Goal: Check status: Check status

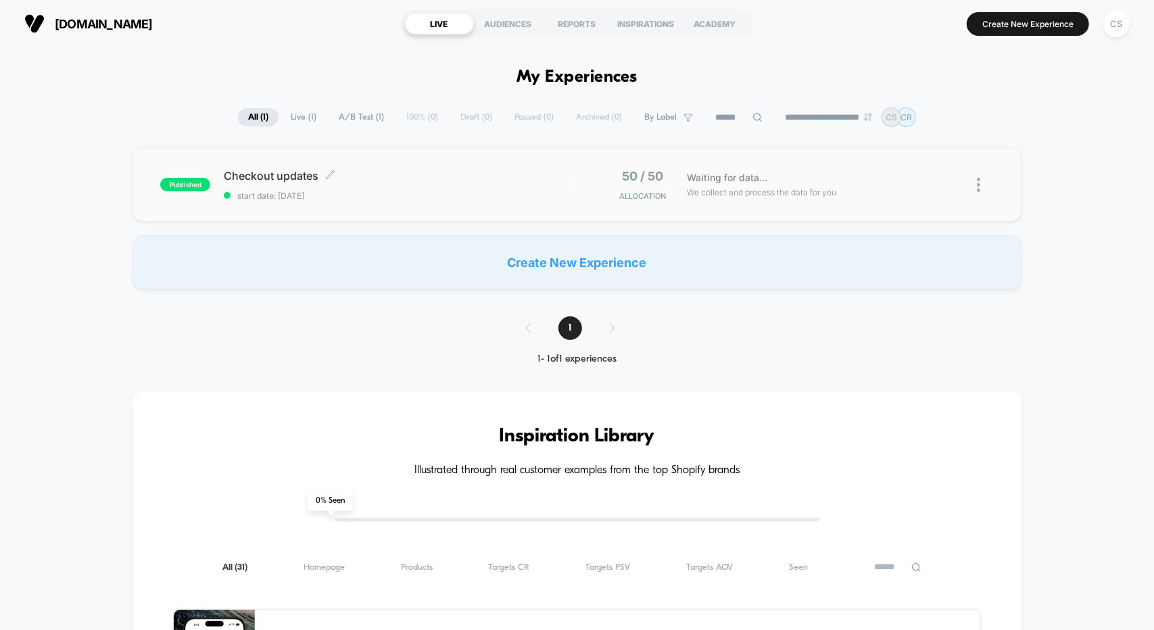
click at [401, 184] on div "Checkout updates Click to edit experience details Click to edit experience deta…" at bounding box center [400, 185] width 352 height 32
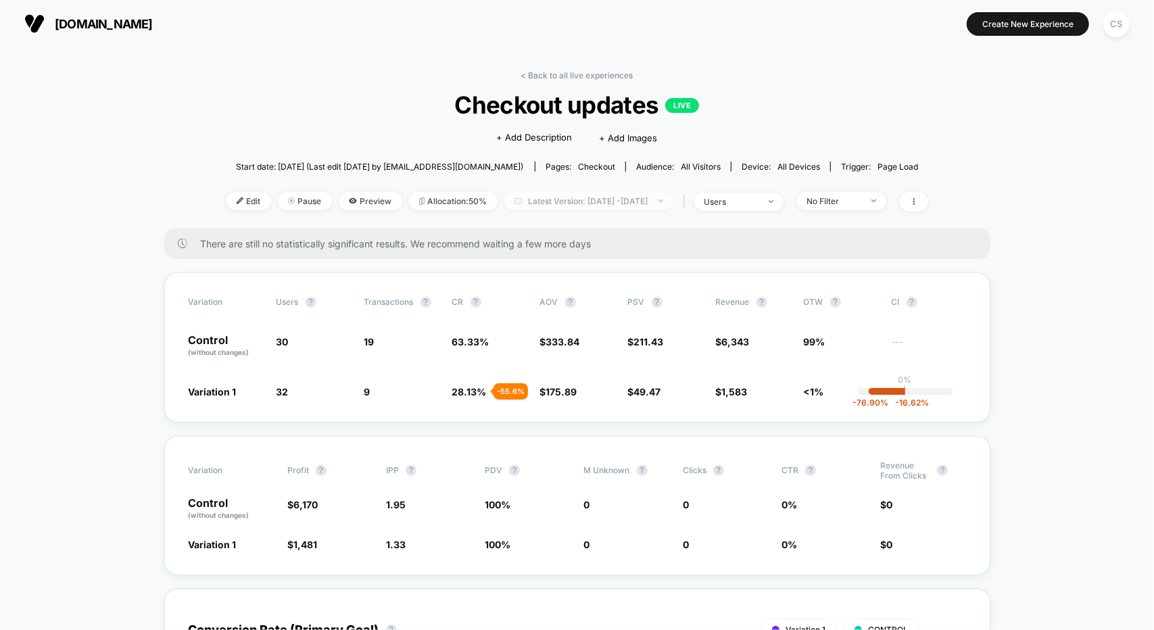
click at [587, 202] on span "Latest Version: [DATE] - [DATE]" at bounding box center [588, 201] width 169 height 18
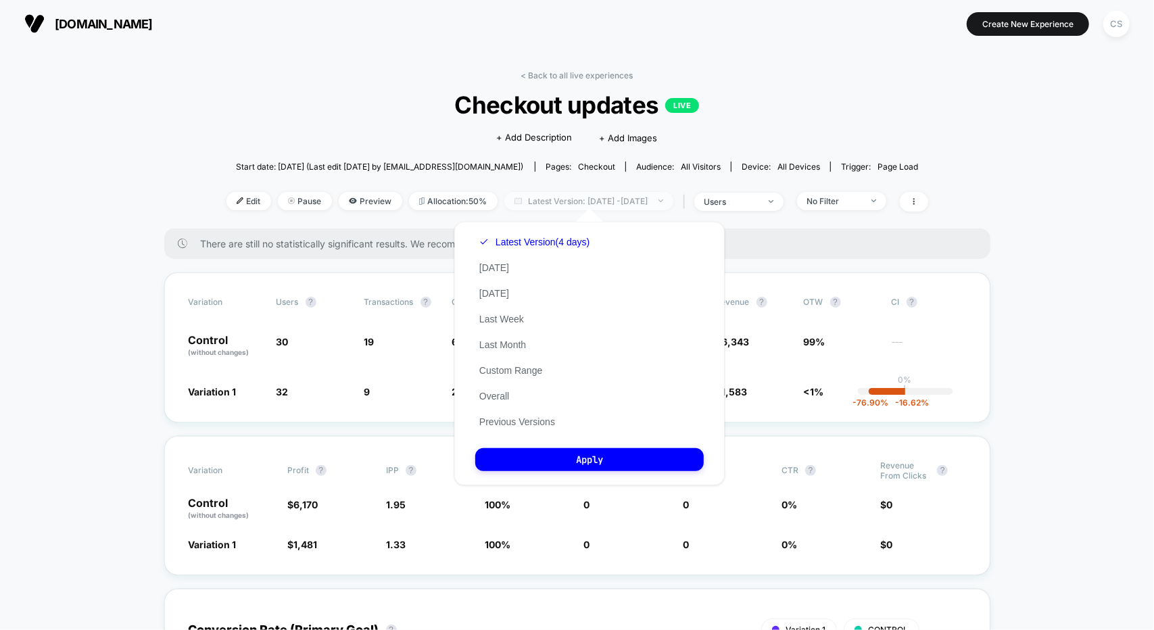
click at [615, 201] on span "Latest Version: [DATE] - [DATE]" at bounding box center [588, 201] width 169 height 18
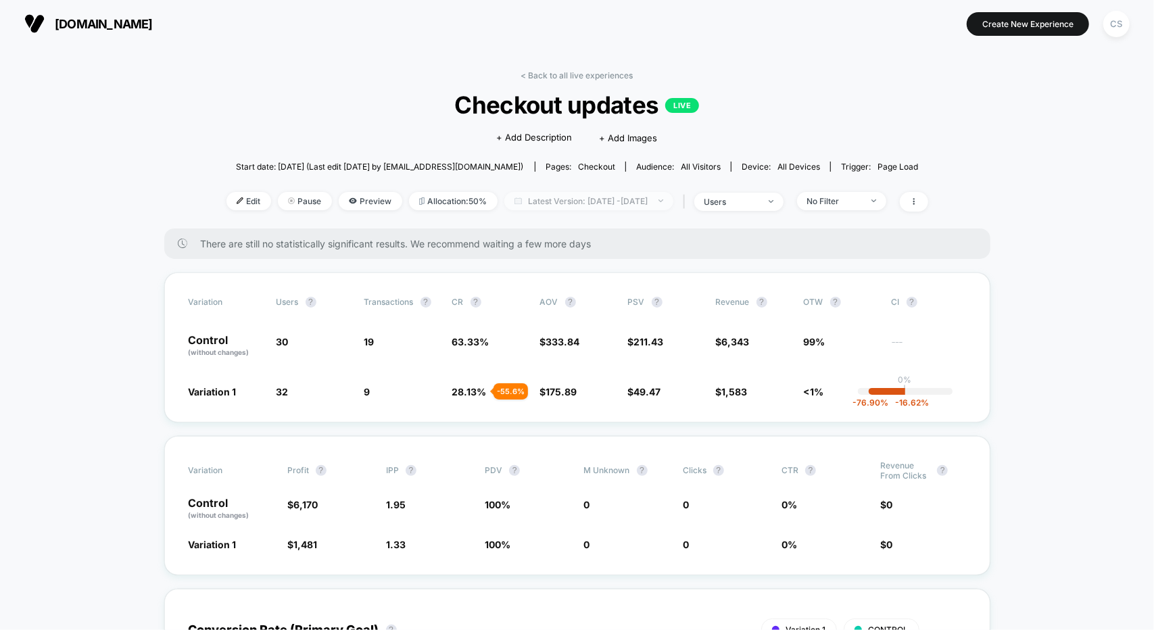
click at [619, 199] on span "Latest Version: [DATE] - [DATE]" at bounding box center [588, 201] width 169 height 18
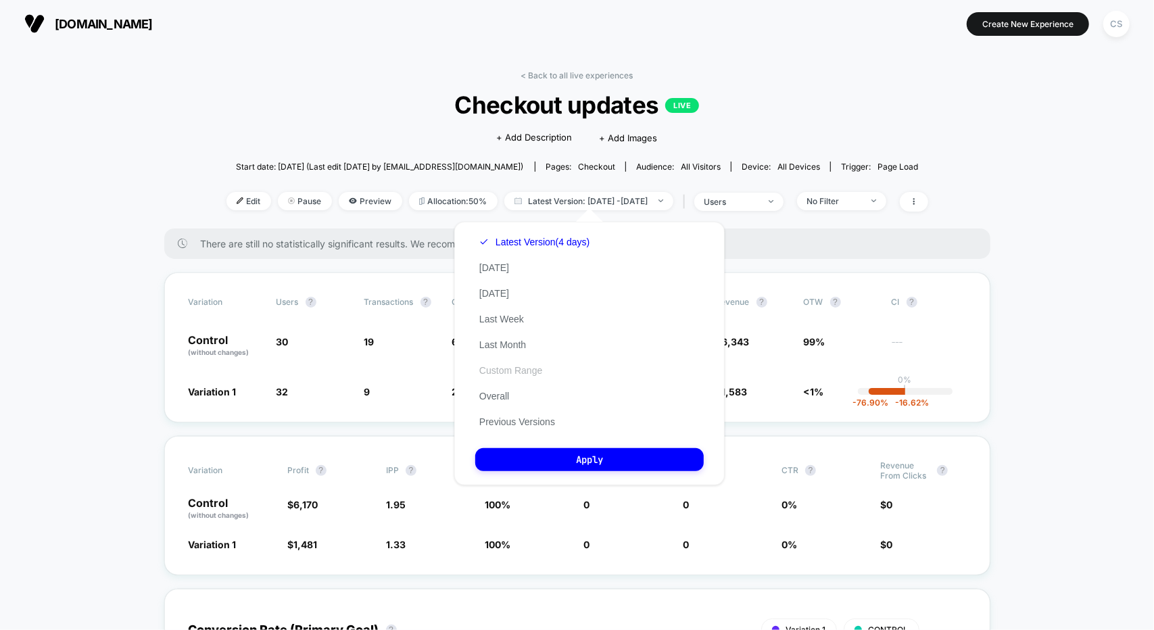
click at [518, 374] on button "Custom Range" at bounding box center [510, 370] width 71 height 12
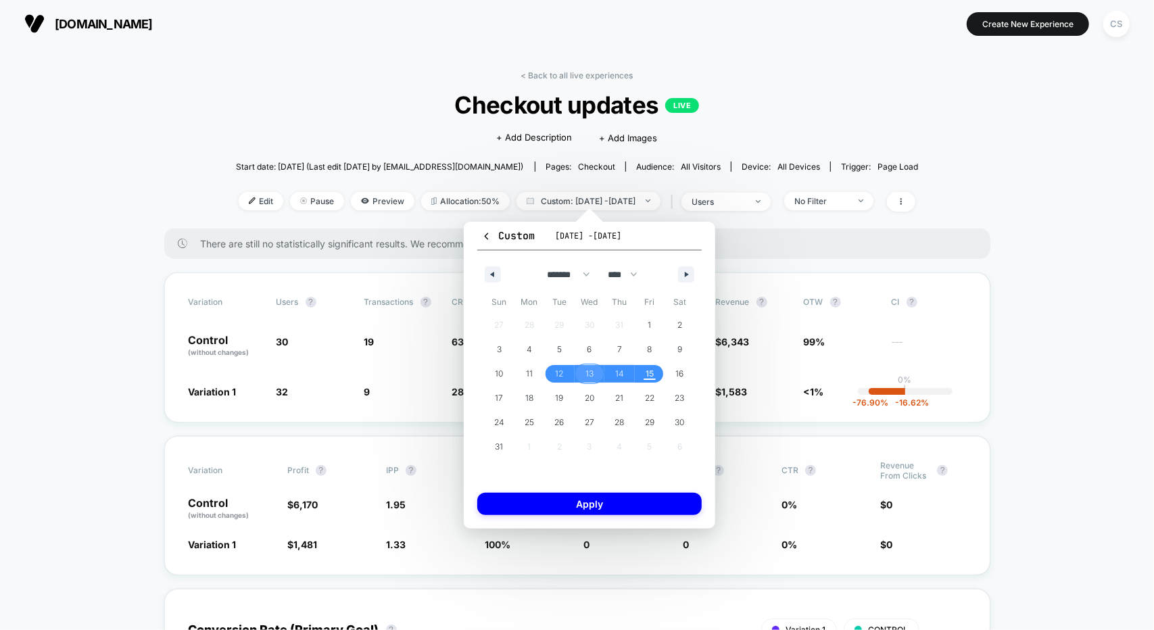
click at [587, 371] on span "13" at bounding box center [589, 374] width 8 height 24
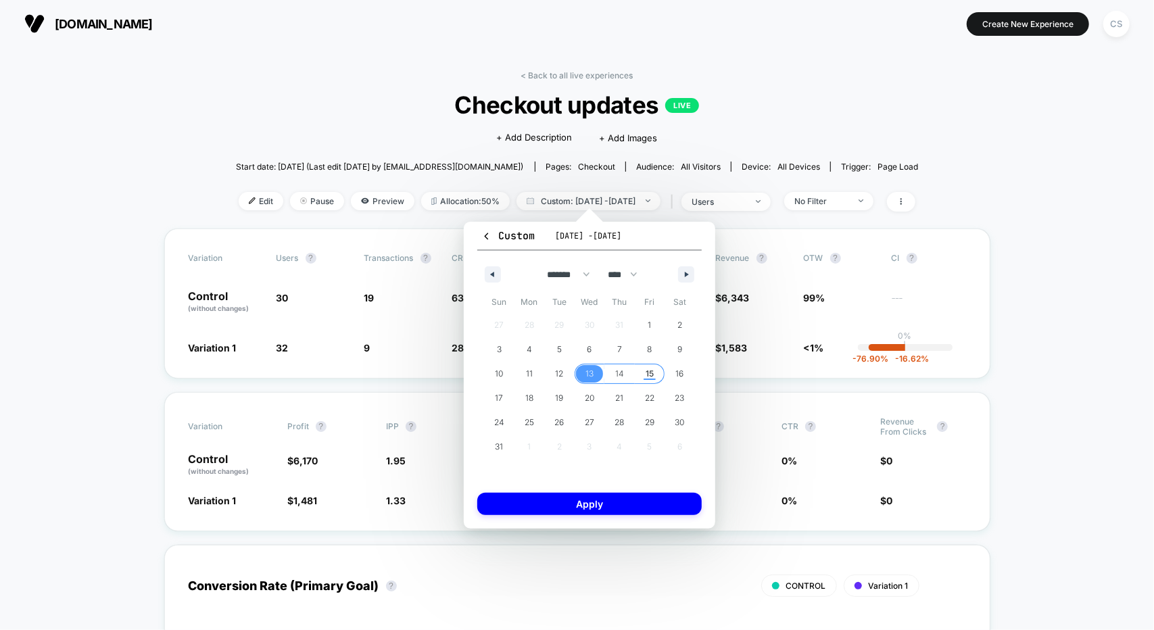
click at [658, 372] on span "15" at bounding box center [650, 374] width 30 height 18
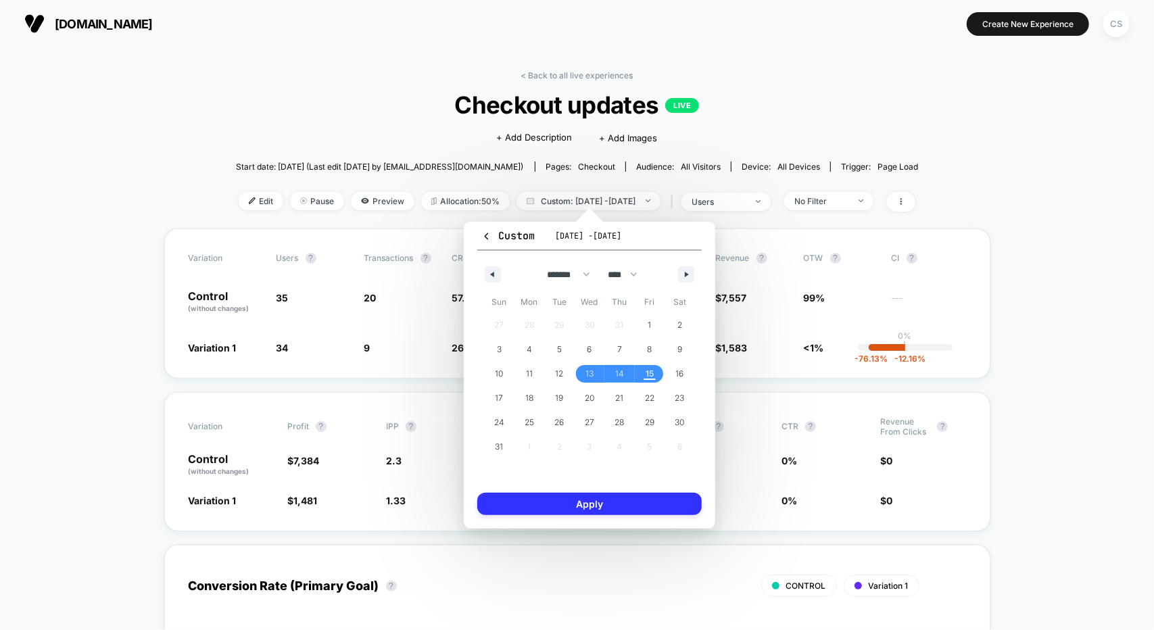
click at [642, 505] on button "Apply" at bounding box center [589, 504] width 224 height 22
